Goal: Find specific page/section: Find specific page/section

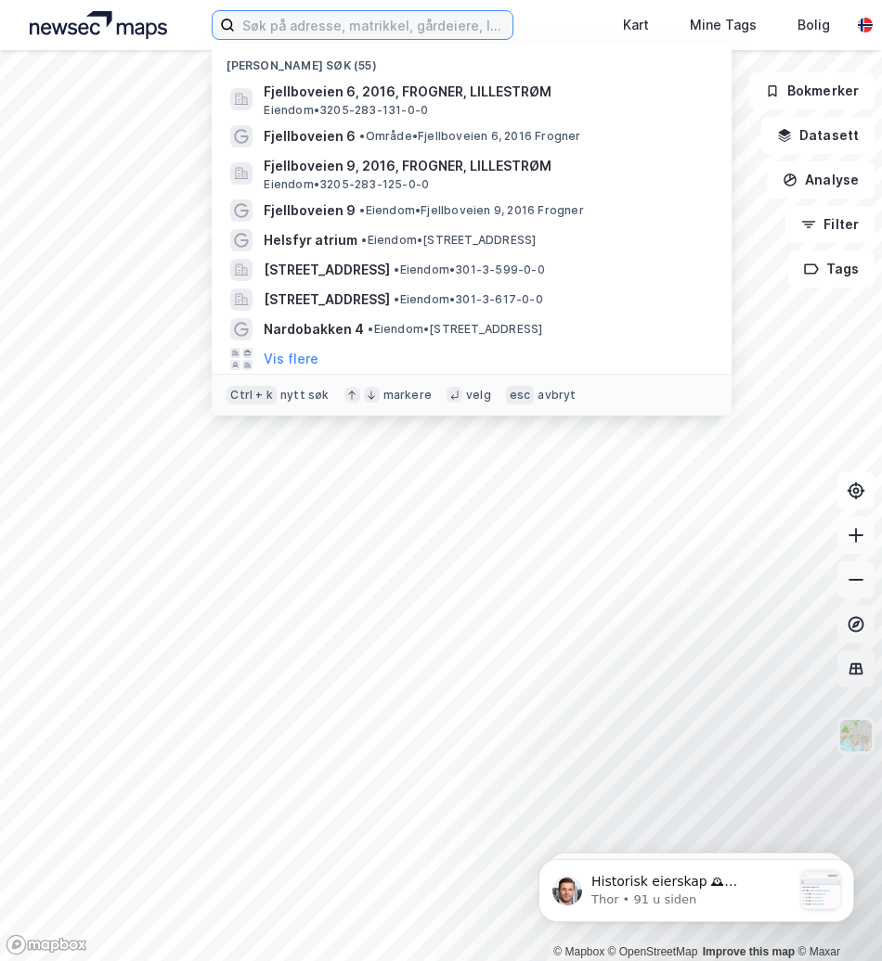
click at [292, 24] on input at bounding box center [373, 25] width 277 height 28
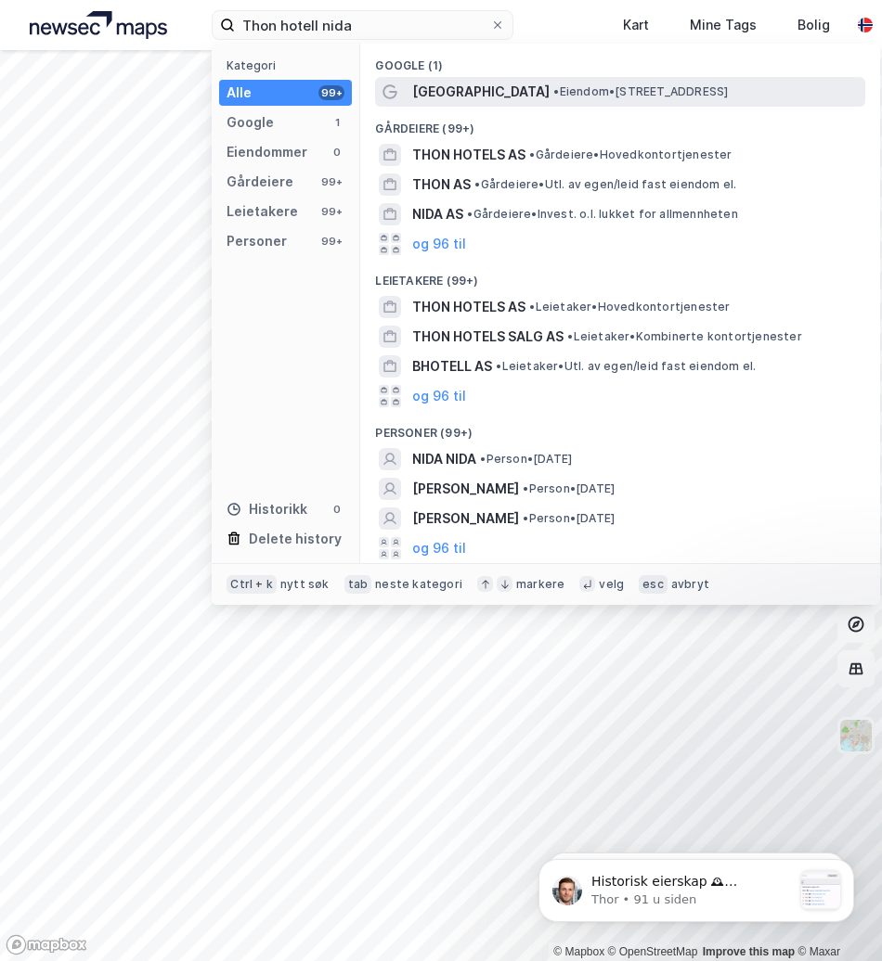
click at [553, 93] on span "•" at bounding box center [556, 91] width 6 height 14
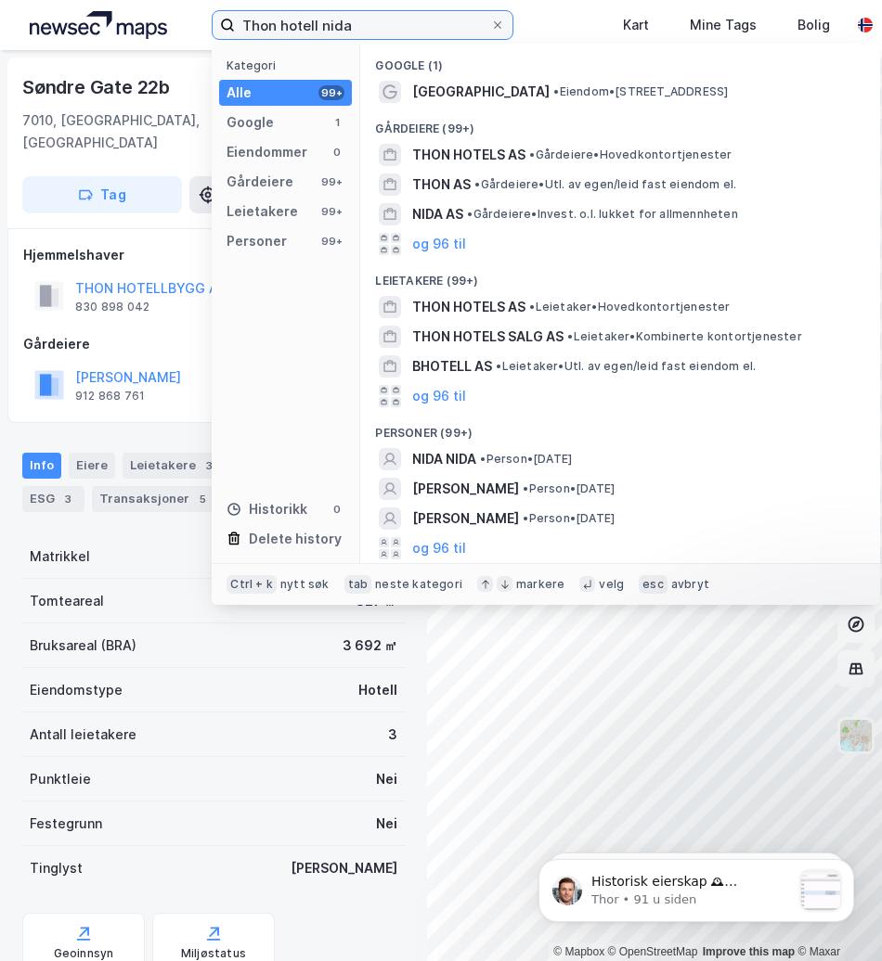
click at [358, 28] on input "Thon hotell nida" at bounding box center [362, 25] width 255 height 28
drag, startPoint x: 358, startPoint y: 28, endPoint x: 323, endPoint y: 29, distance: 35.3
click at [323, 29] on input "Thon hotell nida" at bounding box center [362, 25] width 255 height 28
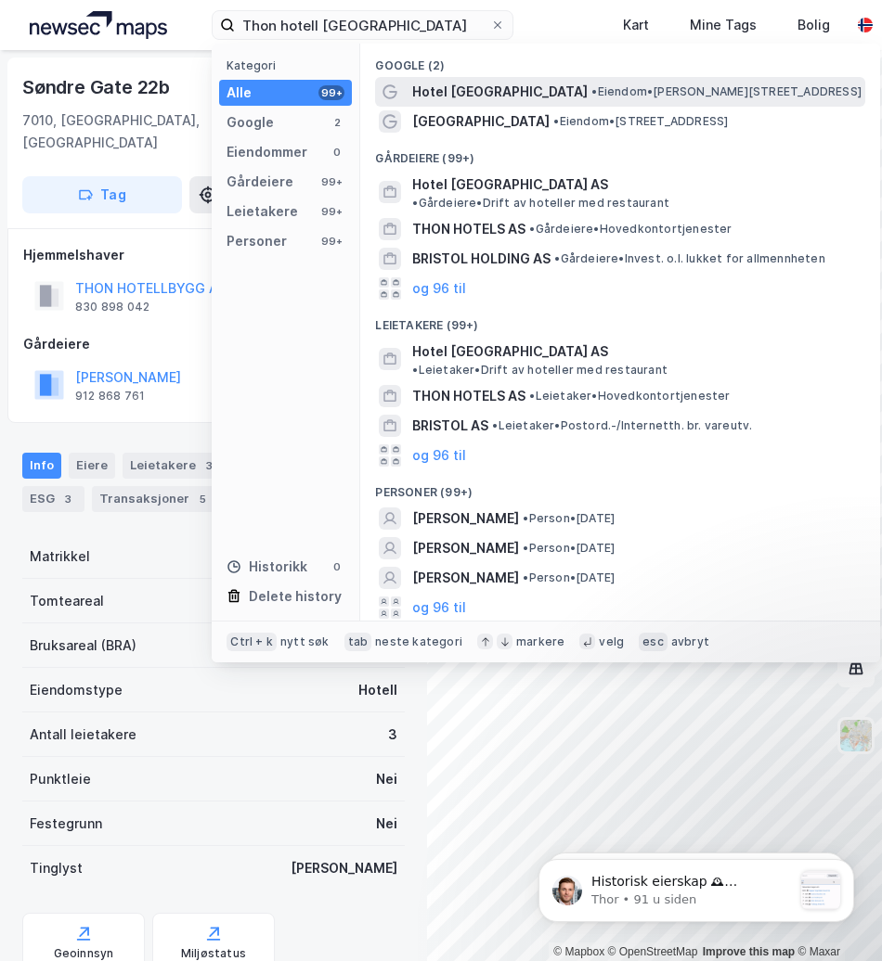
click at [459, 95] on span "Hotel [GEOGRAPHIC_DATA]" at bounding box center [499, 92] width 175 height 22
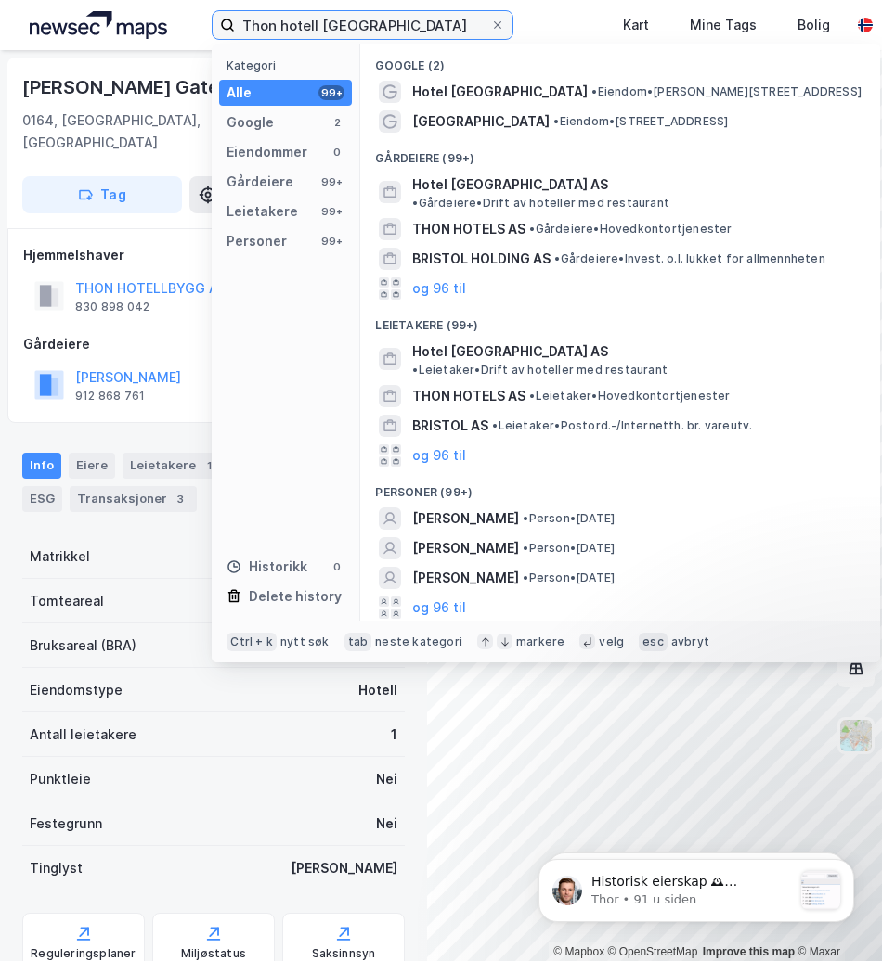
drag, startPoint x: 412, startPoint y: 29, endPoint x: -238, endPoint y: 61, distance: 651.3
click at [0, 61] on html "Thon hotell Bristol SPA Kategori Alle 99+ Google 2 Eiendommer 0 Gårdeiere 99+ L…" at bounding box center [441, 480] width 882 height 961
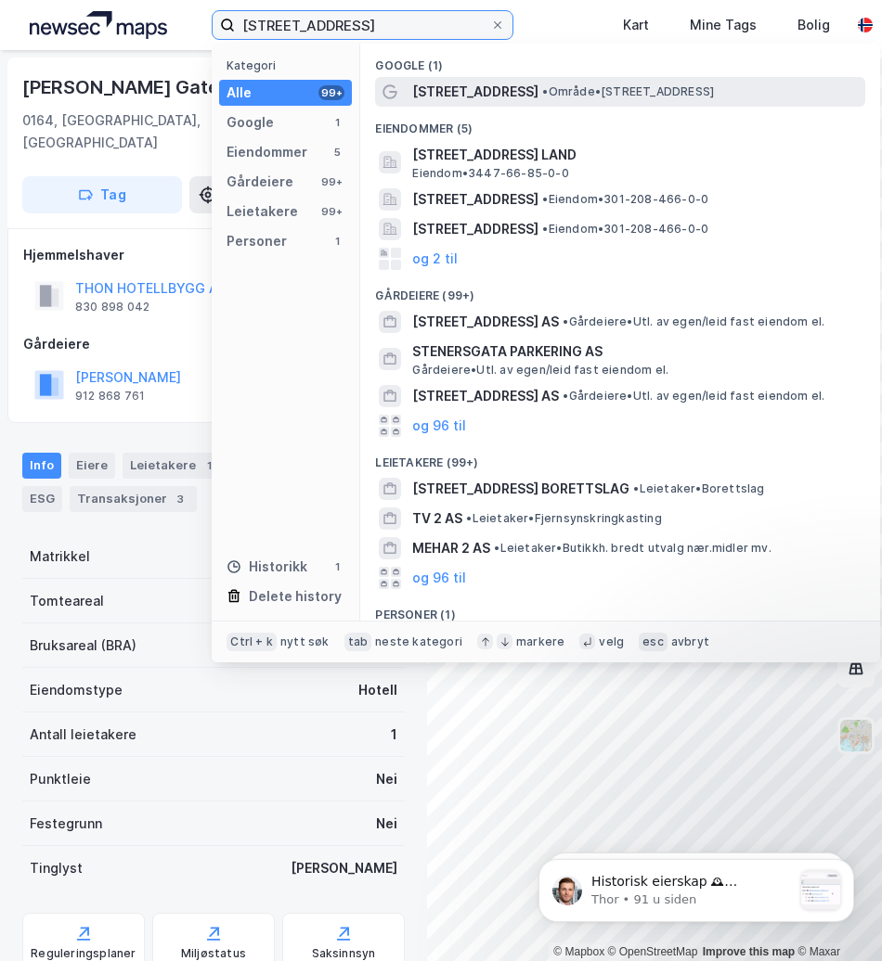
type input "[STREET_ADDRESS]"
click at [589, 91] on span "• Område • [STREET_ADDRESS]" at bounding box center [628, 91] width 172 height 15
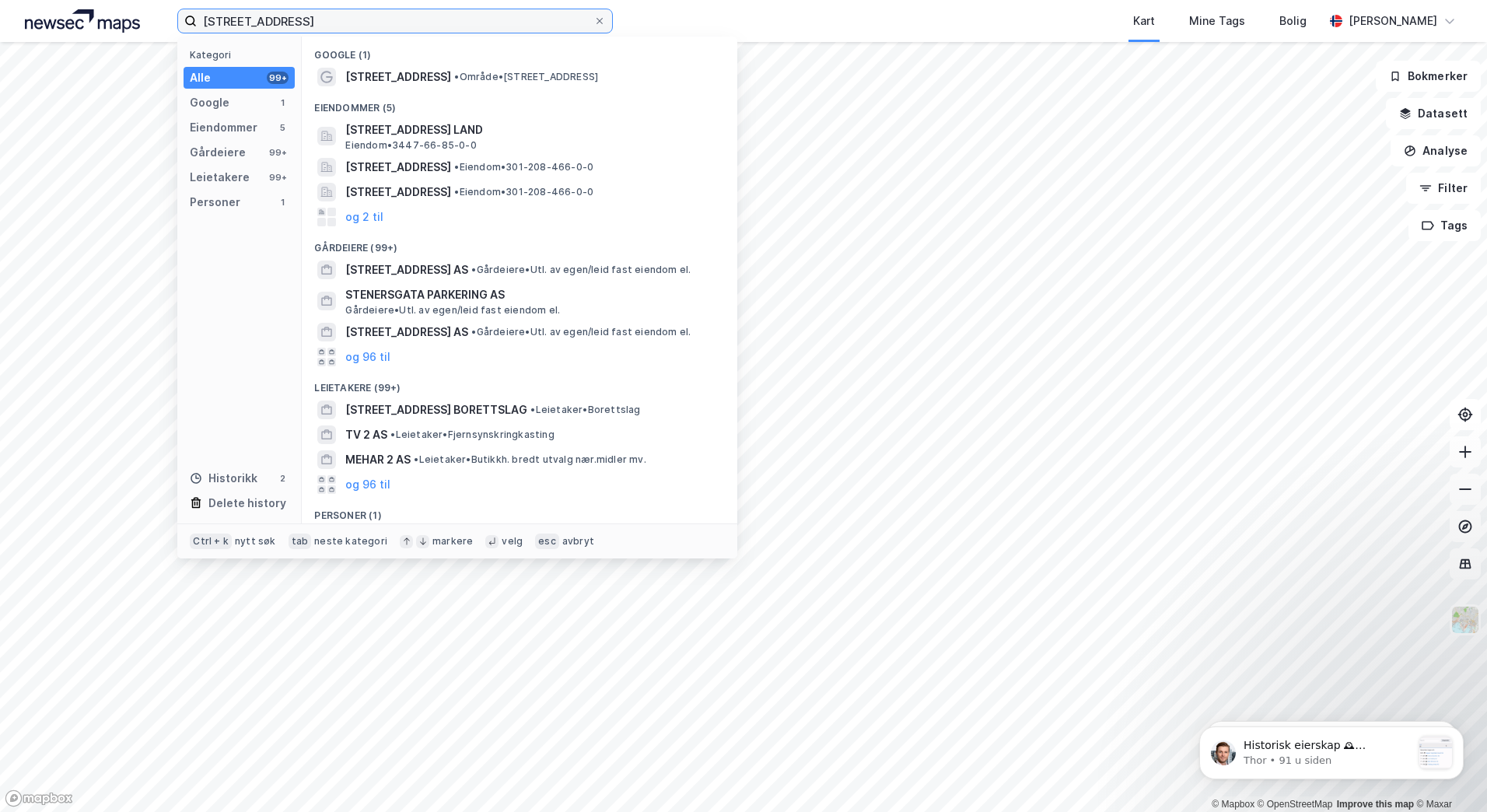
click at [308, 26] on input "[STREET_ADDRESS]" at bounding box center [395, 21] width 396 height 23
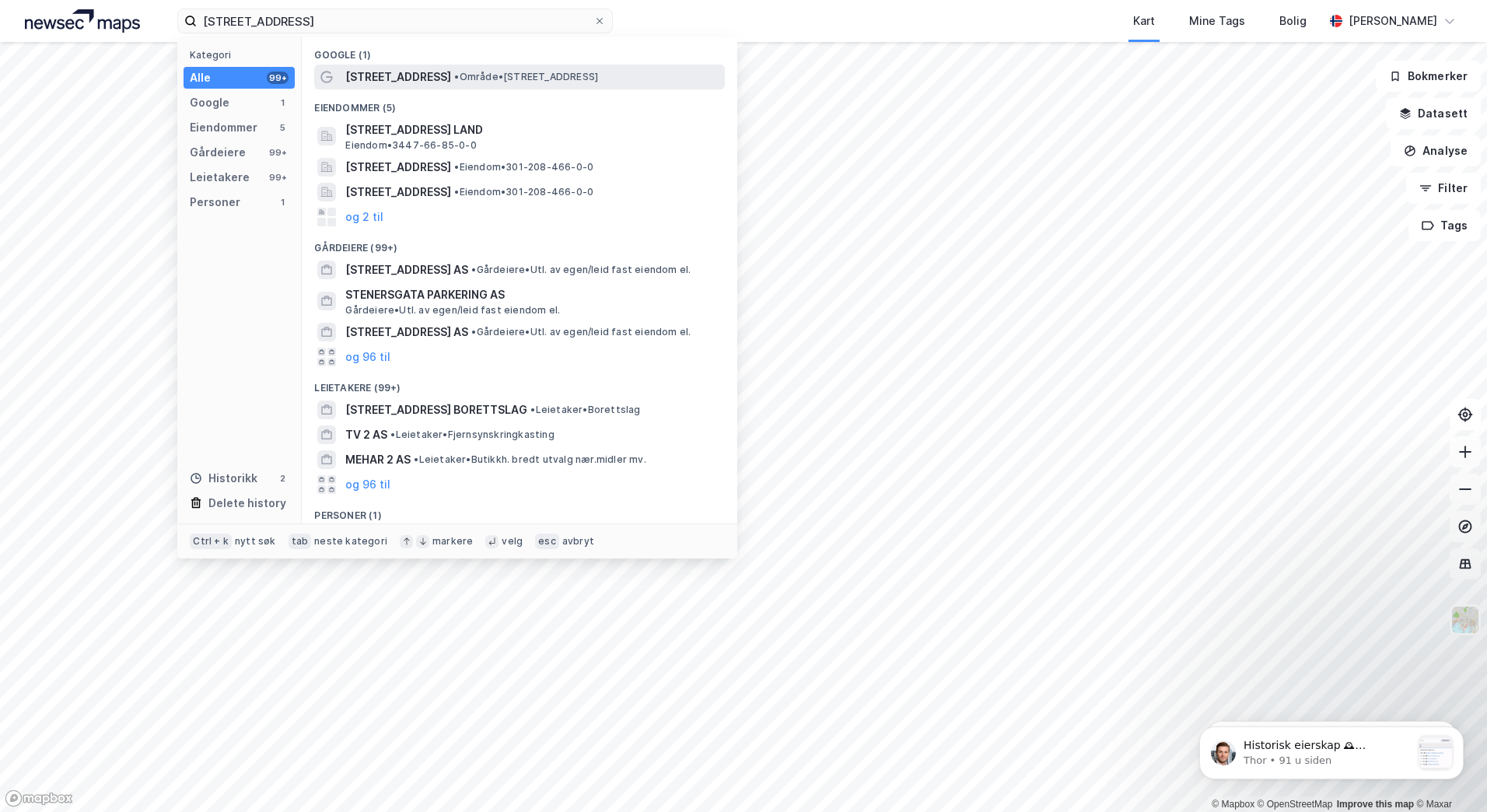
click at [463, 70] on div "[STREET_ADDRESS] • Område • [STREET_ADDRESS]" at bounding box center [533, 77] width 376 height 18
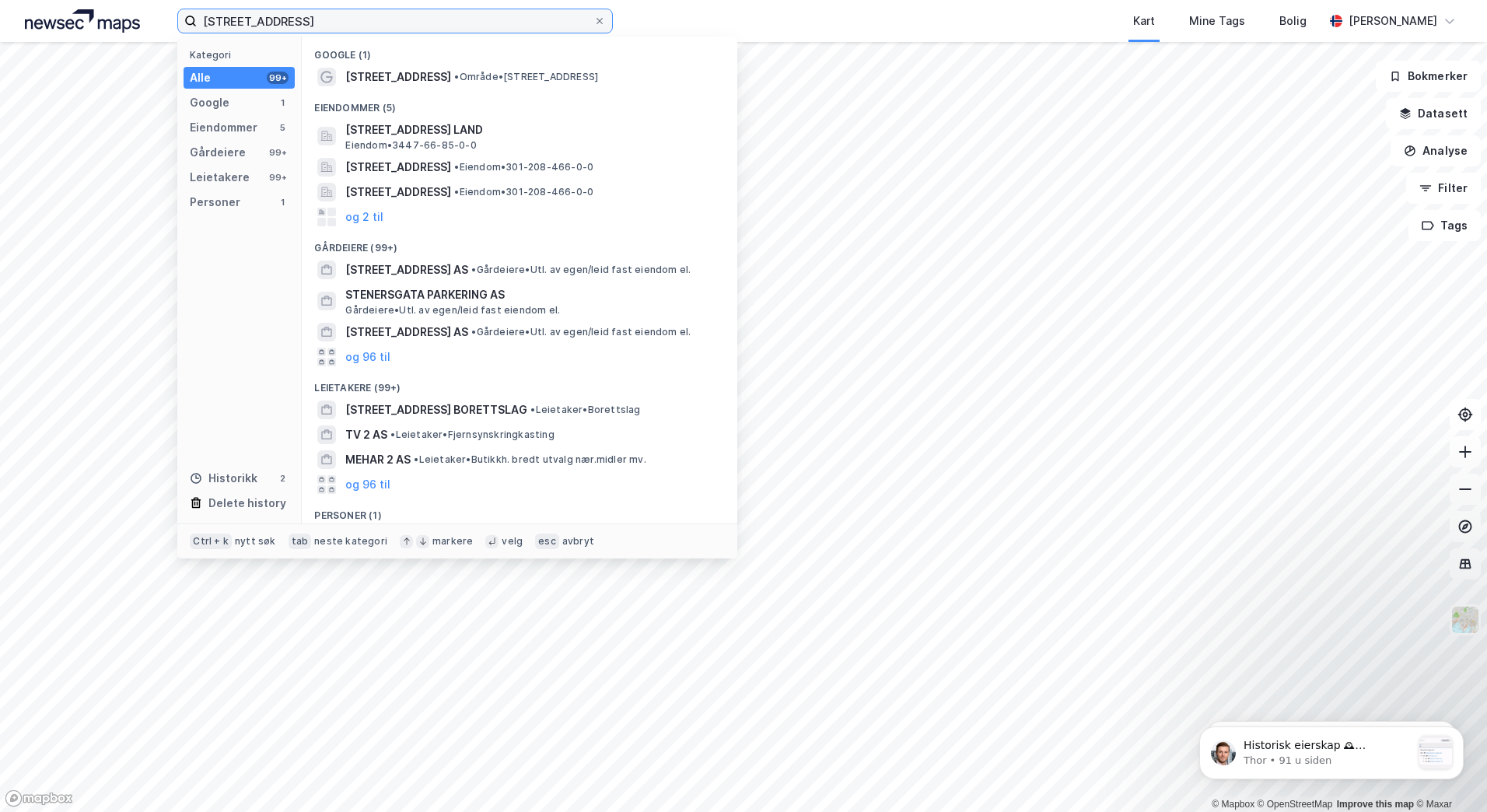
click at [313, 27] on input "[STREET_ADDRESS]" at bounding box center [395, 21] width 396 height 23
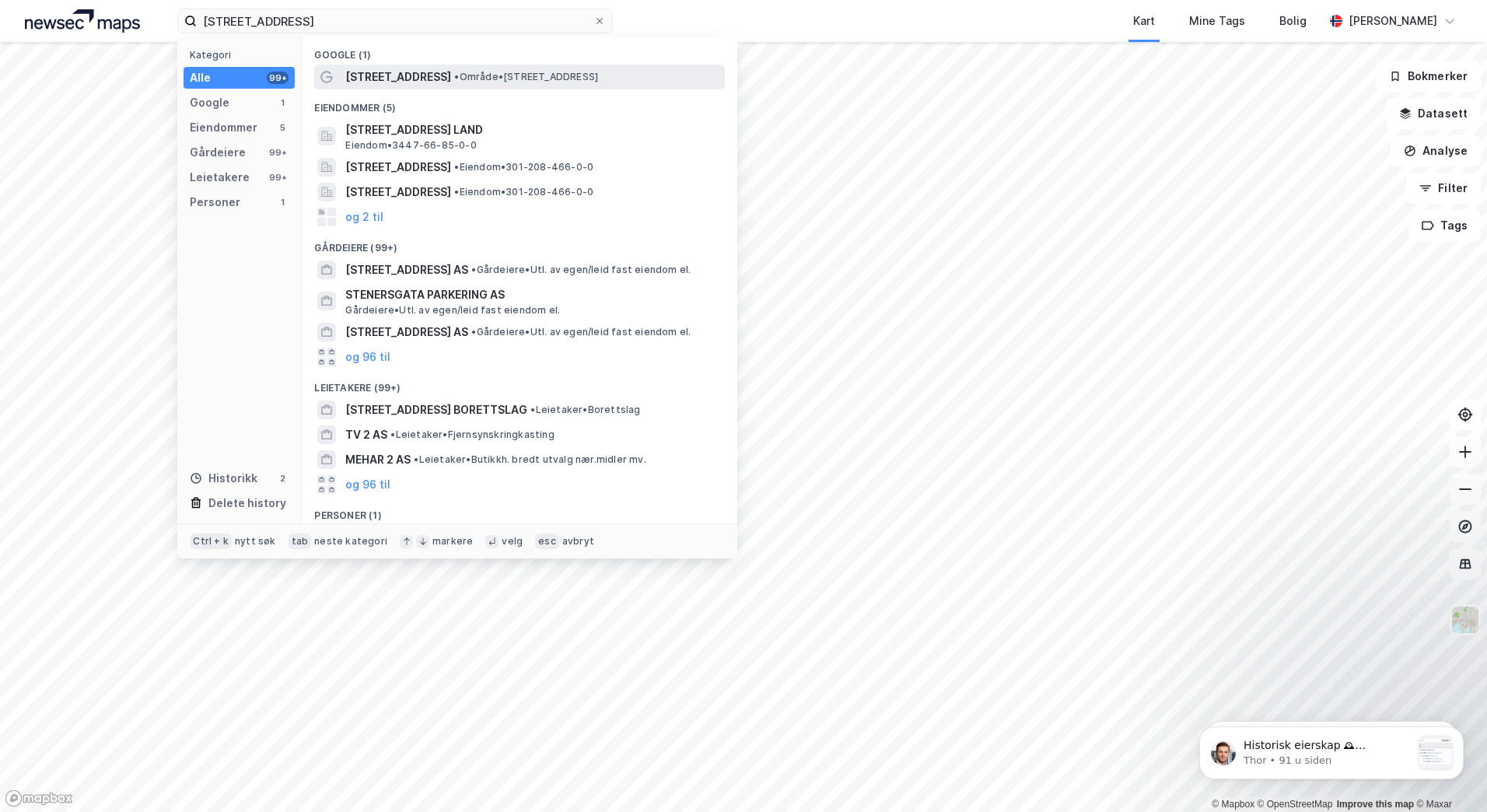
click at [404, 80] on span "[STREET_ADDRESS]" at bounding box center [398, 77] width 106 height 18
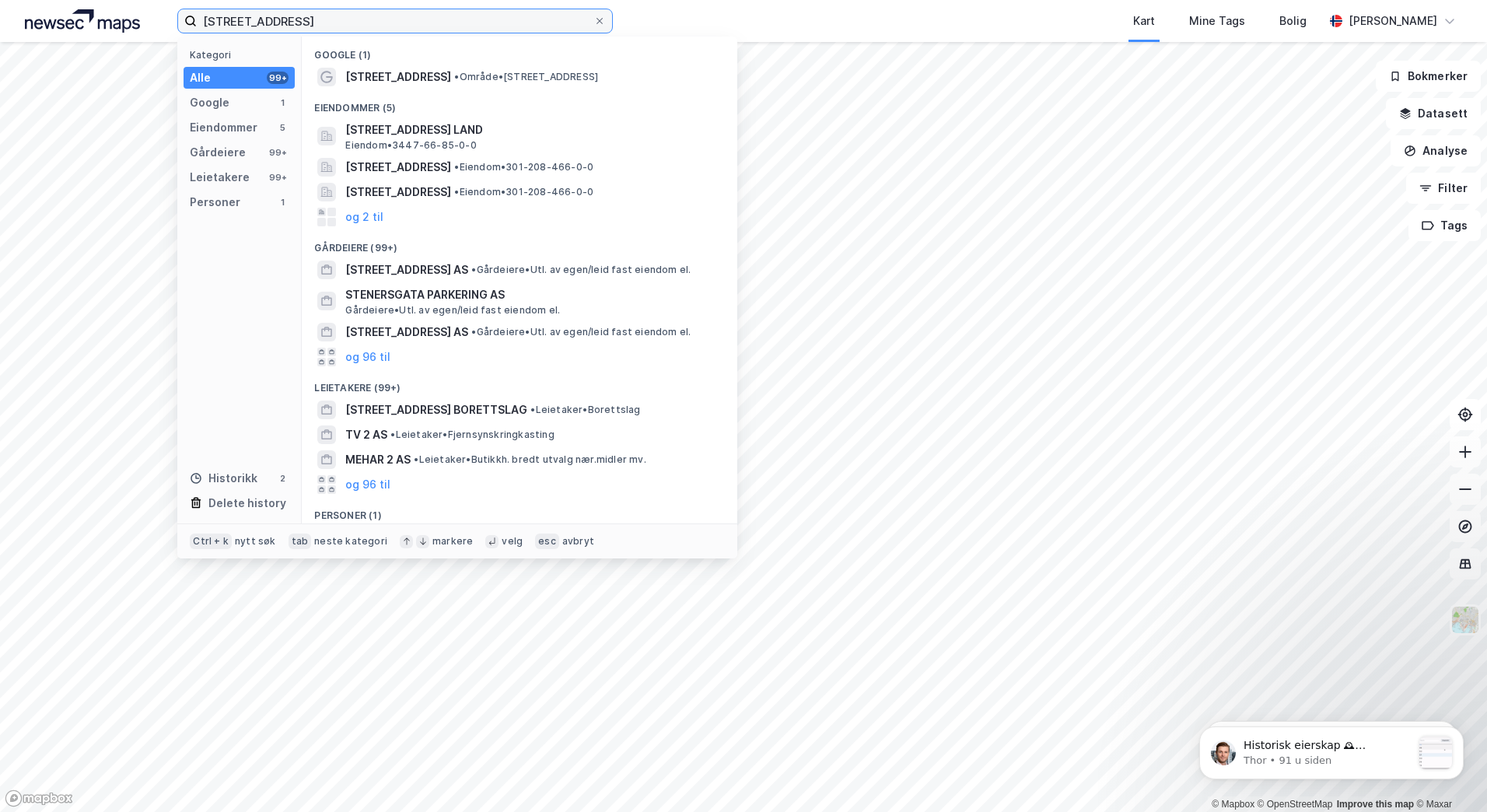
click at [392, 31] on input "[STREET_ADDRESS]" at bounding box center [395, 21] width 396 height 23
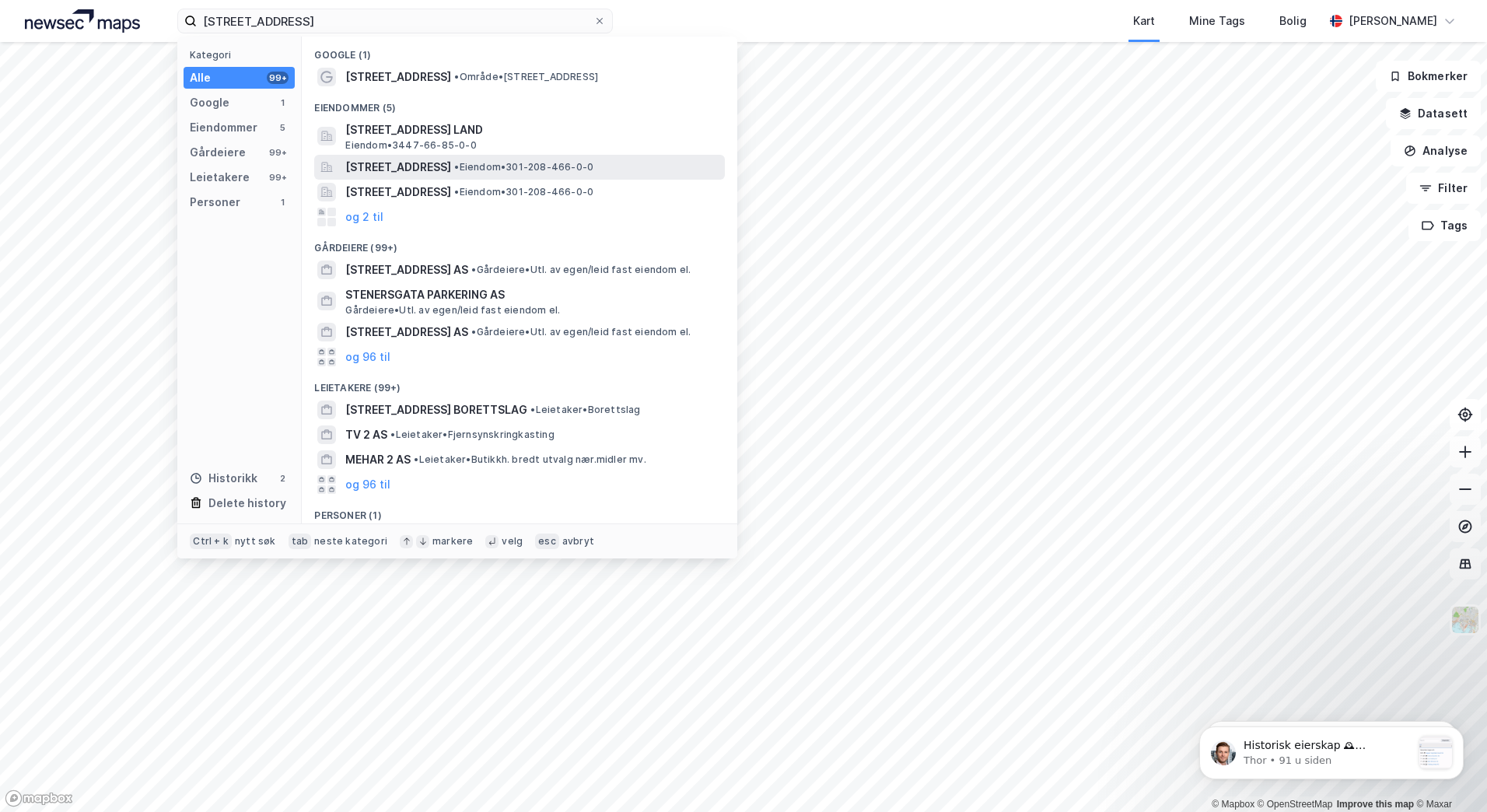
click at [435, 165] on span "[STREET_ADDRESS]" at bounding box center [398, 167] width 106 height 18
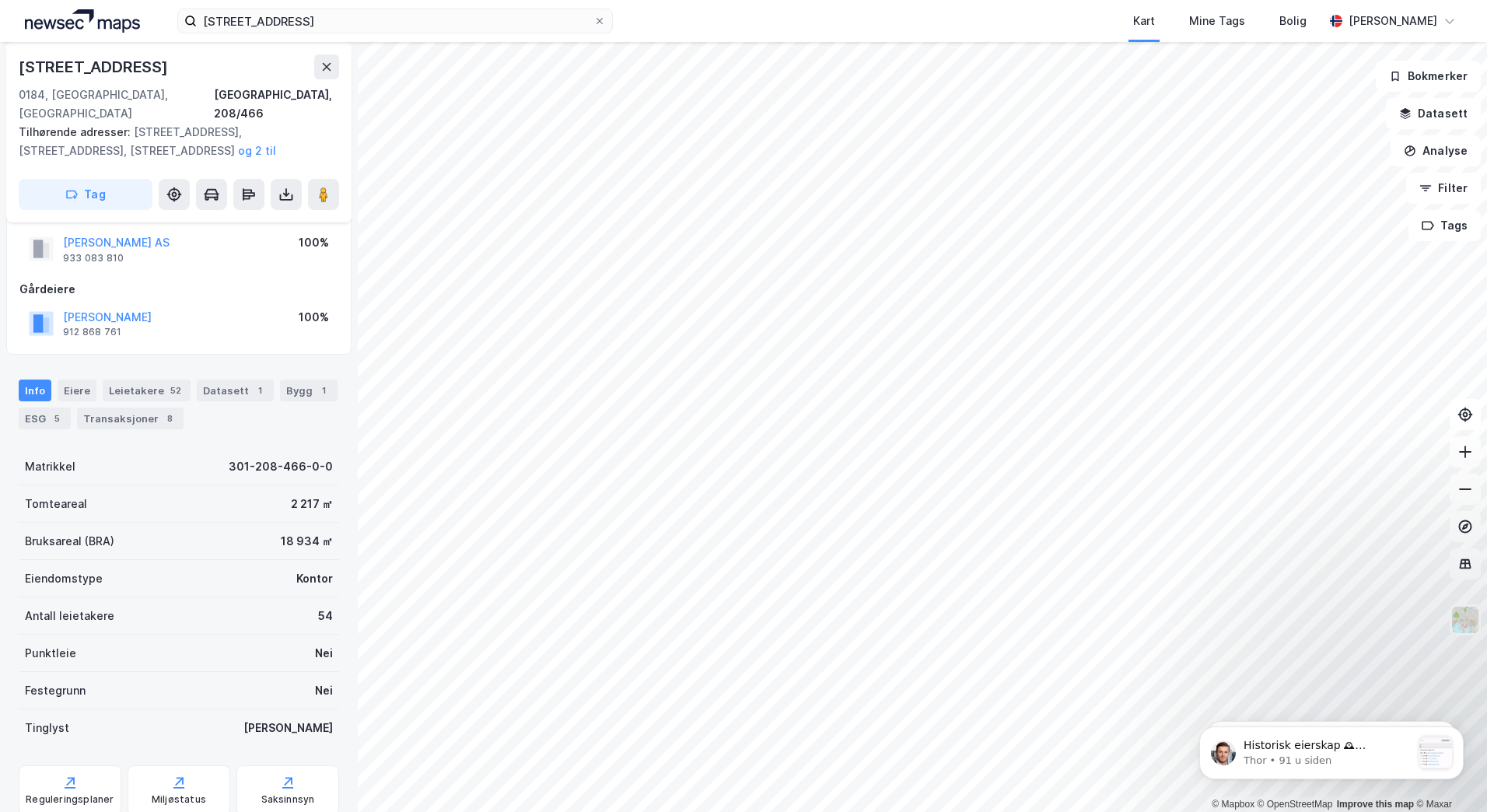
scroll to position [54, 0]
